Goal: Information Seeking & Learning: Learn about a topic

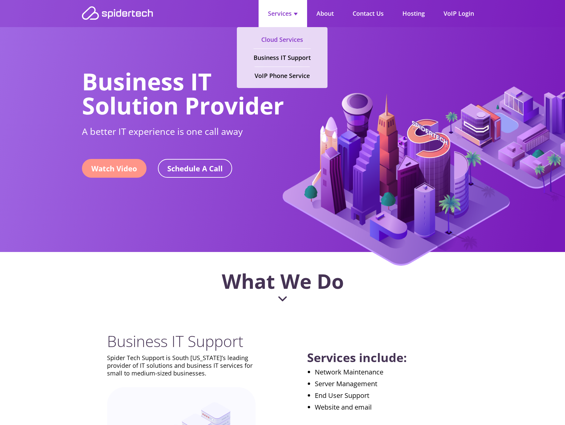
click at [282, 39] on link "Cloud Services" at bounding box center [282, 40] width 42 height 18
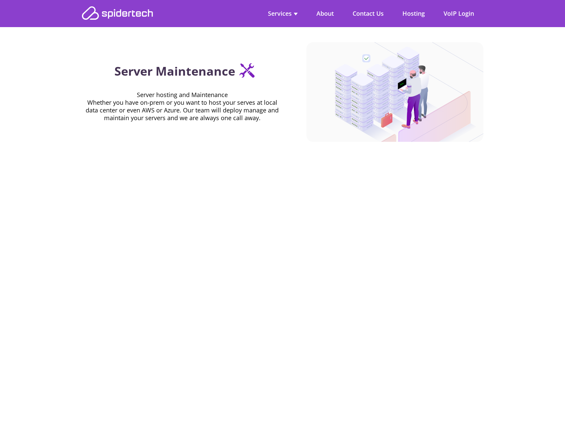
scroll to position [602, 0]
